Goal: Information Seeking & Learning: Learn about a topic

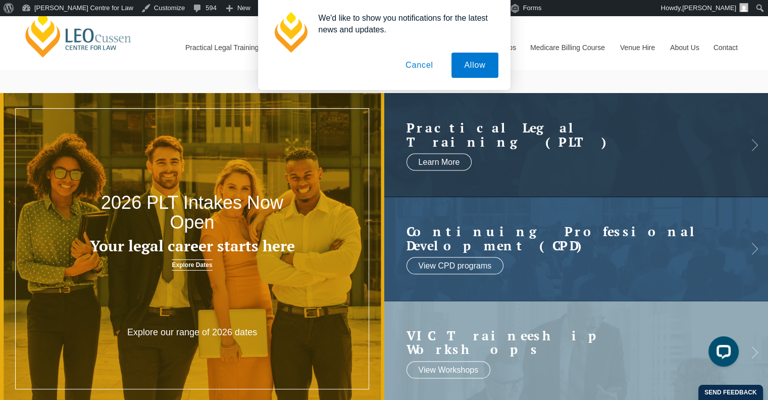
click at [422, 70] on button "Cancel" at bounding box center [419, 65] width 53 height 25
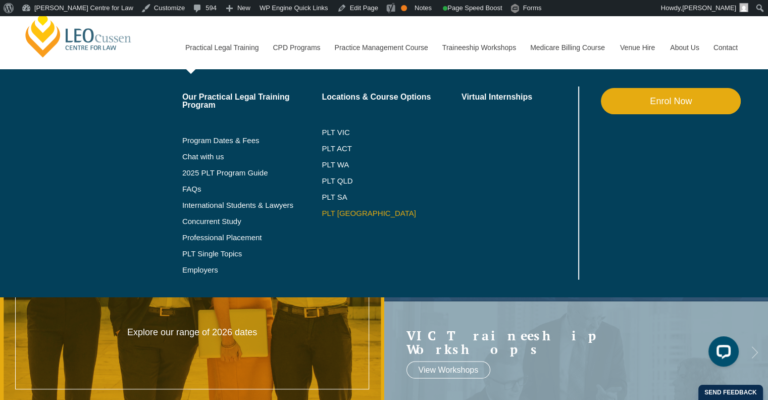
click at [341, 212] on link "PLT [GEOGRAPHIC_DATA]" at bounding box center [392, 213] width 140 height 8
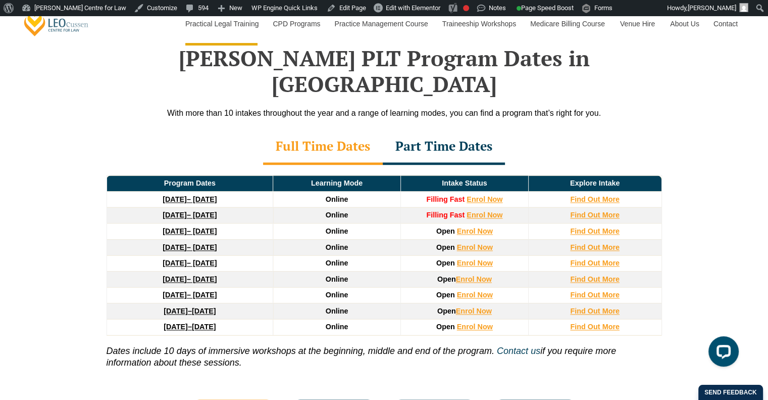
scroll to position [1477, 0]
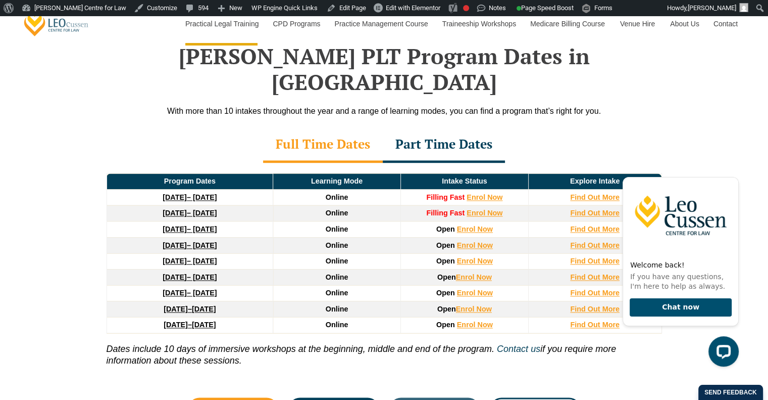
click at [735, 135] on div "Leo Cussen’s PLT Program Dates in NSW With more than 10 intakes throughout the …" at bounding box center [384, 226] width 768 height 467
click at [732, 165] on icon "Hide greeting" at bounding box center [733, 169] width 12 height 12
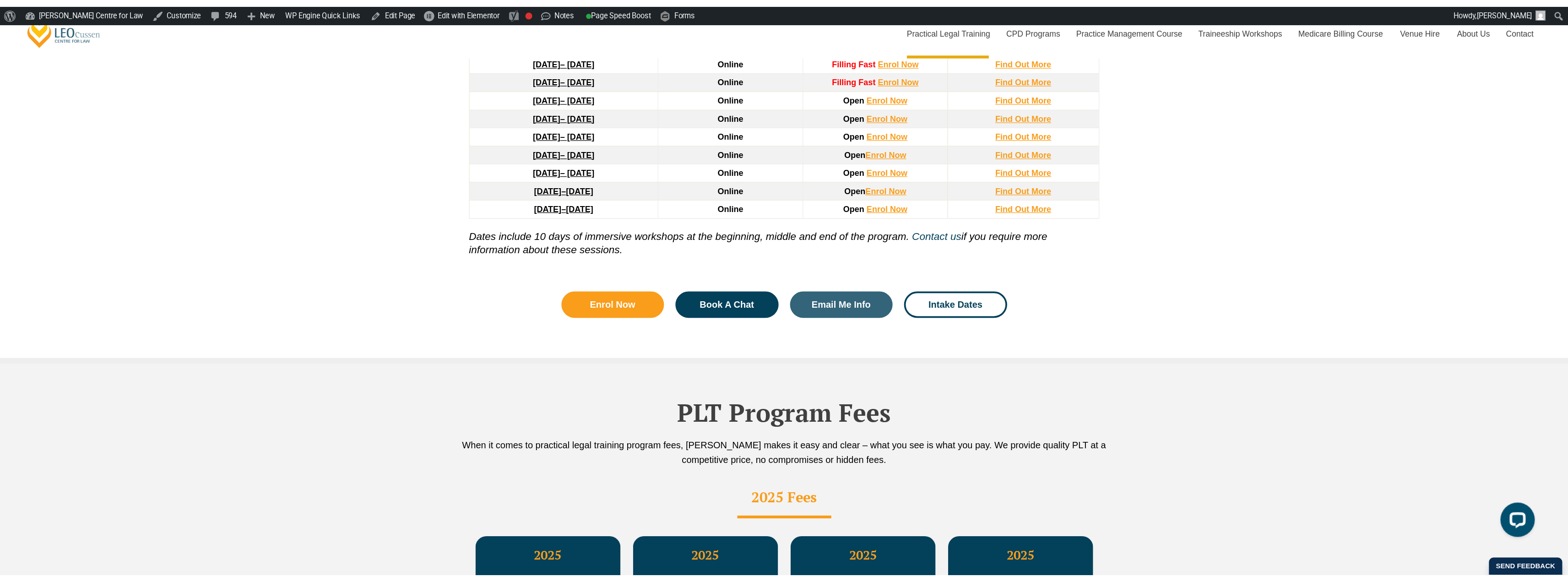
scroll to position [1475, 0]
